Goal: Transaction & Acquisition: Purchase product/service

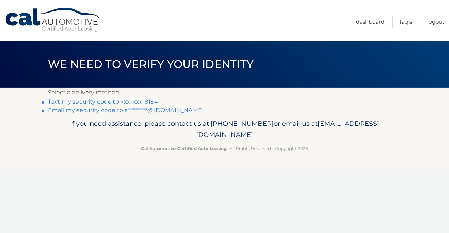
click at [151, 110] on link "Email my security code to a*********@gmail.com" at bounding box center [126, 110] width 156 height 7
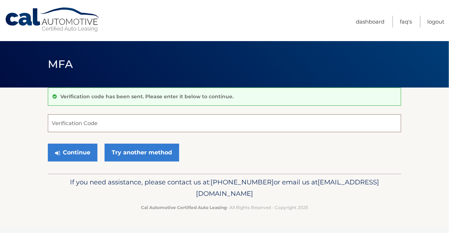
click at [81, 125] on input "Verification Code" at bounding box center [224, 123] width 353 height 18
paste input "699408"
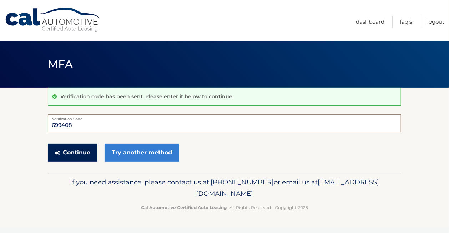
type input "699408"
click at [80, 156] on button "Continue" at bounding box center [73, 152] width 50 height 18
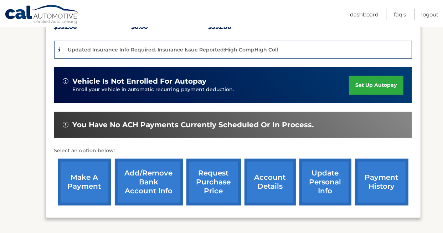
scroll to position [154, 0]
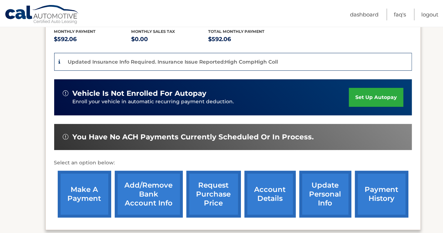
click at [88, 189] on link "make a payment" at bounding box center [85, 194] width 54 height 47
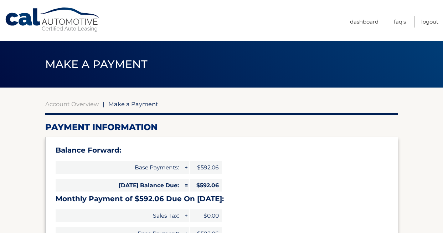
select select "ODUzMjQwNDMtZmE3NS00OTc1LWI3OTYtZmJmZTM5OTYxNzE1"
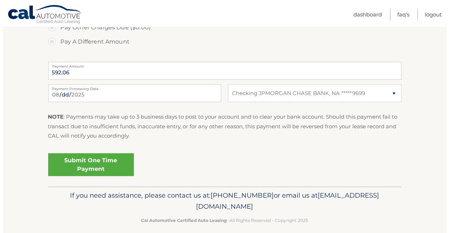
scroll to position [307, 0]
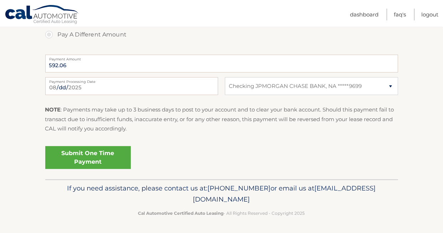
click at [103, 159] on link "Submit One Time Payment" at bounding box center [88, 157] width 86 height 23
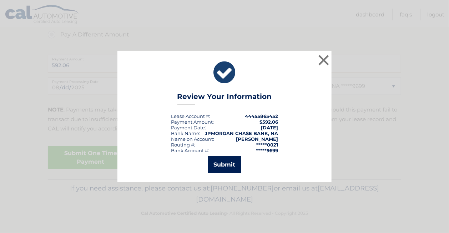
click at [219, 161] on button "Submit" at bounding box center [224, 164] width 33 height 17
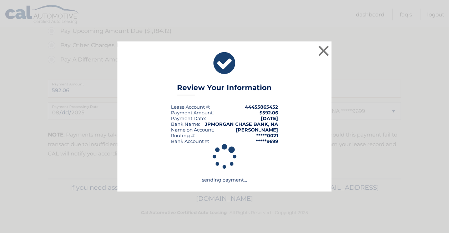
scroll to position [281, 0]
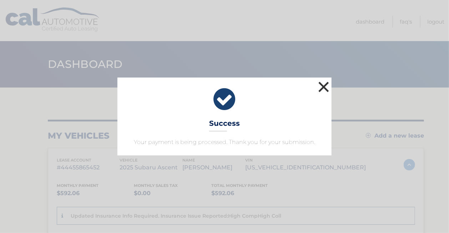
click at [324, 85] on button "×" at bounding box center [323, 87] width 14 height 14
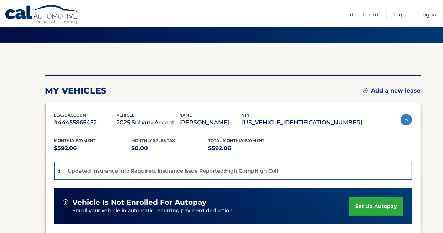
scroll to position [36, 0]
